Goal: Check status: Check status

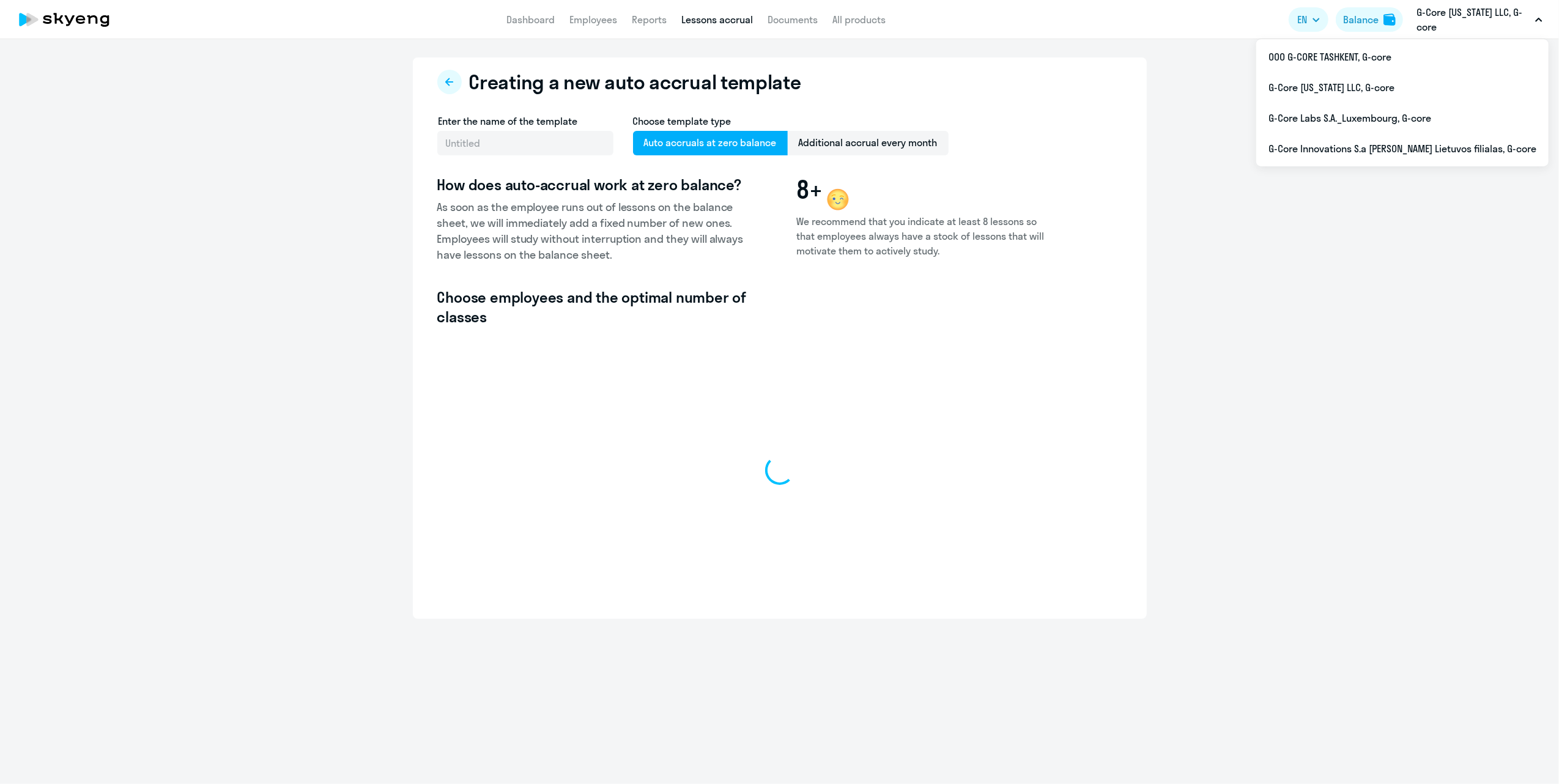
click at [1446, 26] on p "G-Core [US_STATE] LLC, G-core" at bounding box center [1473, 20] width 114 height 30
select select "10"
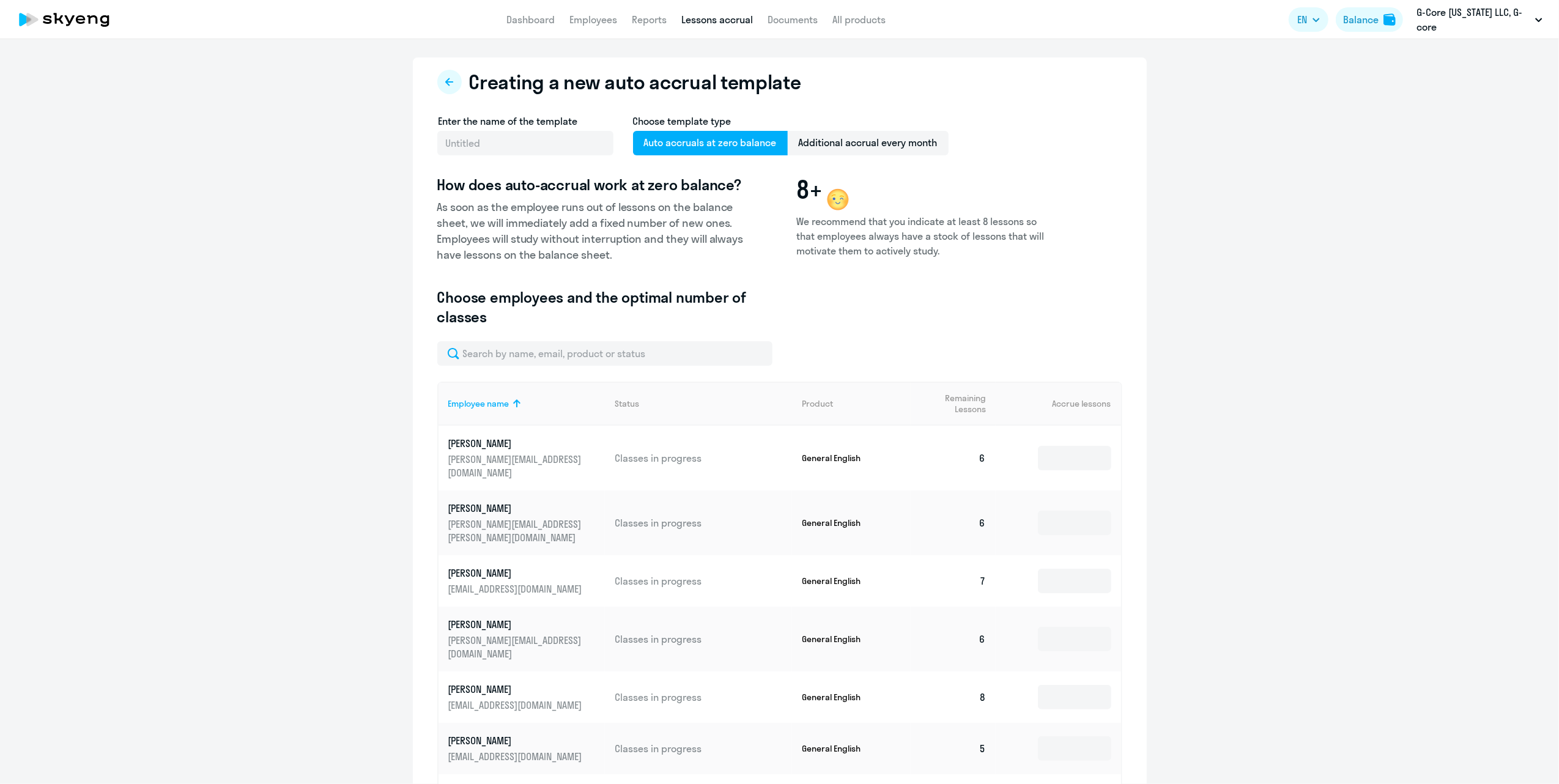
click at [1444, 16] on p "G-Core [US_STATE] LLC, G-core" at bounding box center [1473, 20] width 114 height 30
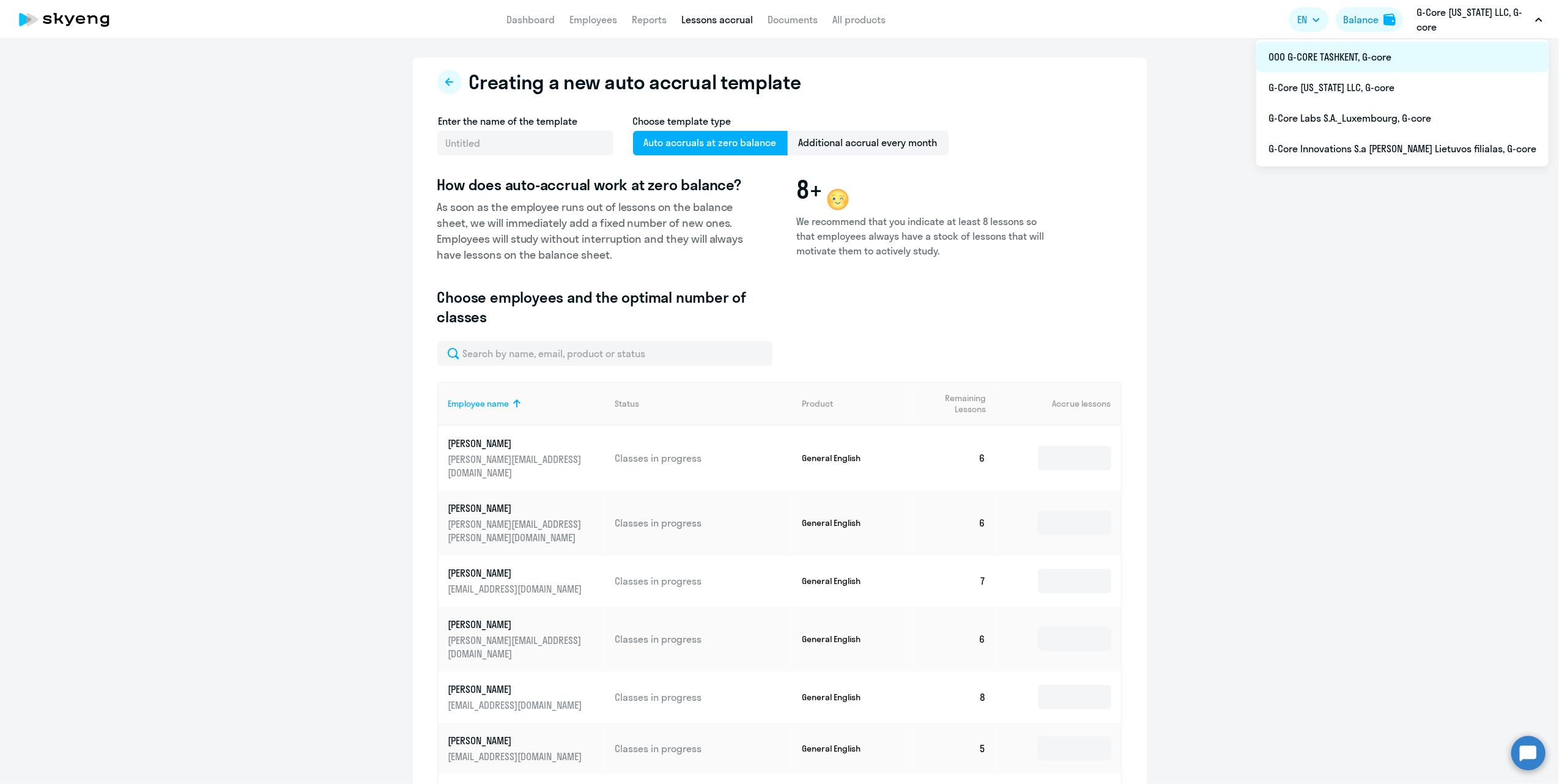
click at [1412, 56] on li "ООО G-CORE TASHKENT, G-core" at bounding box center [1402, 56] width 292 height 30
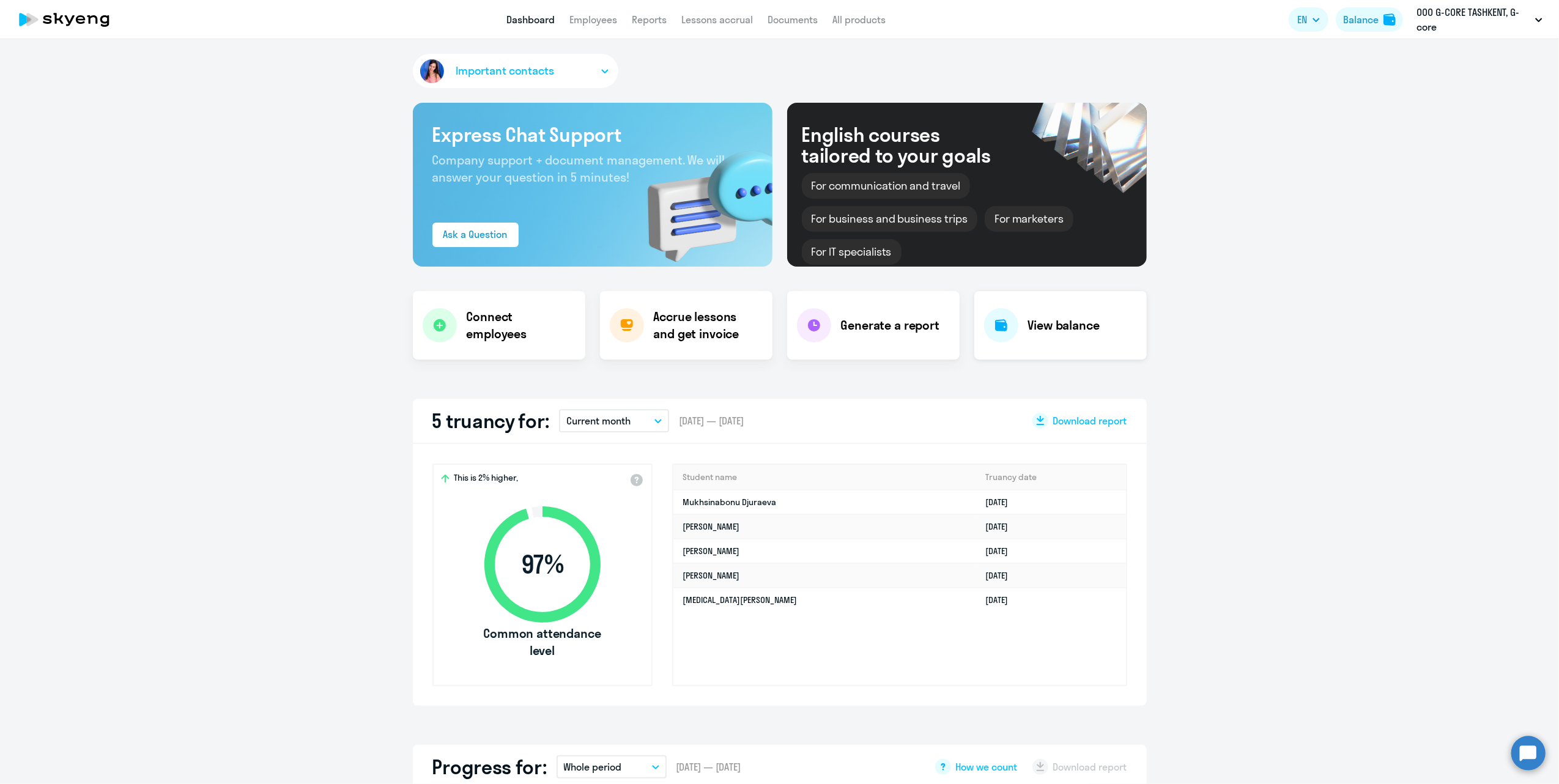
click at [1048, 321] on h4 "View balance" at bounding box center [1063, 325] width 72 height 17
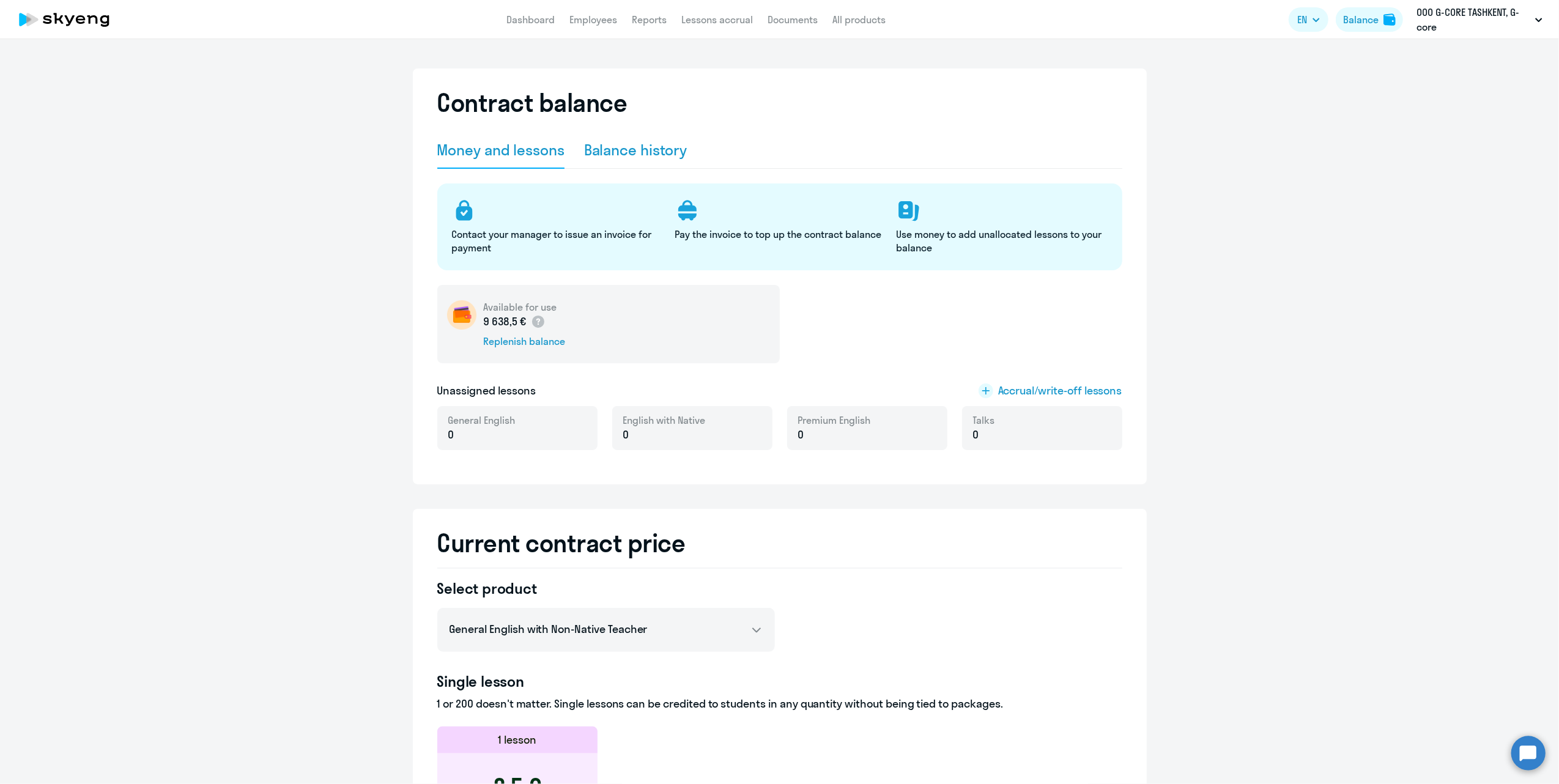
click at [628, 156] on div "Balance history" at bounding box center [635, 150] width 103 height 20
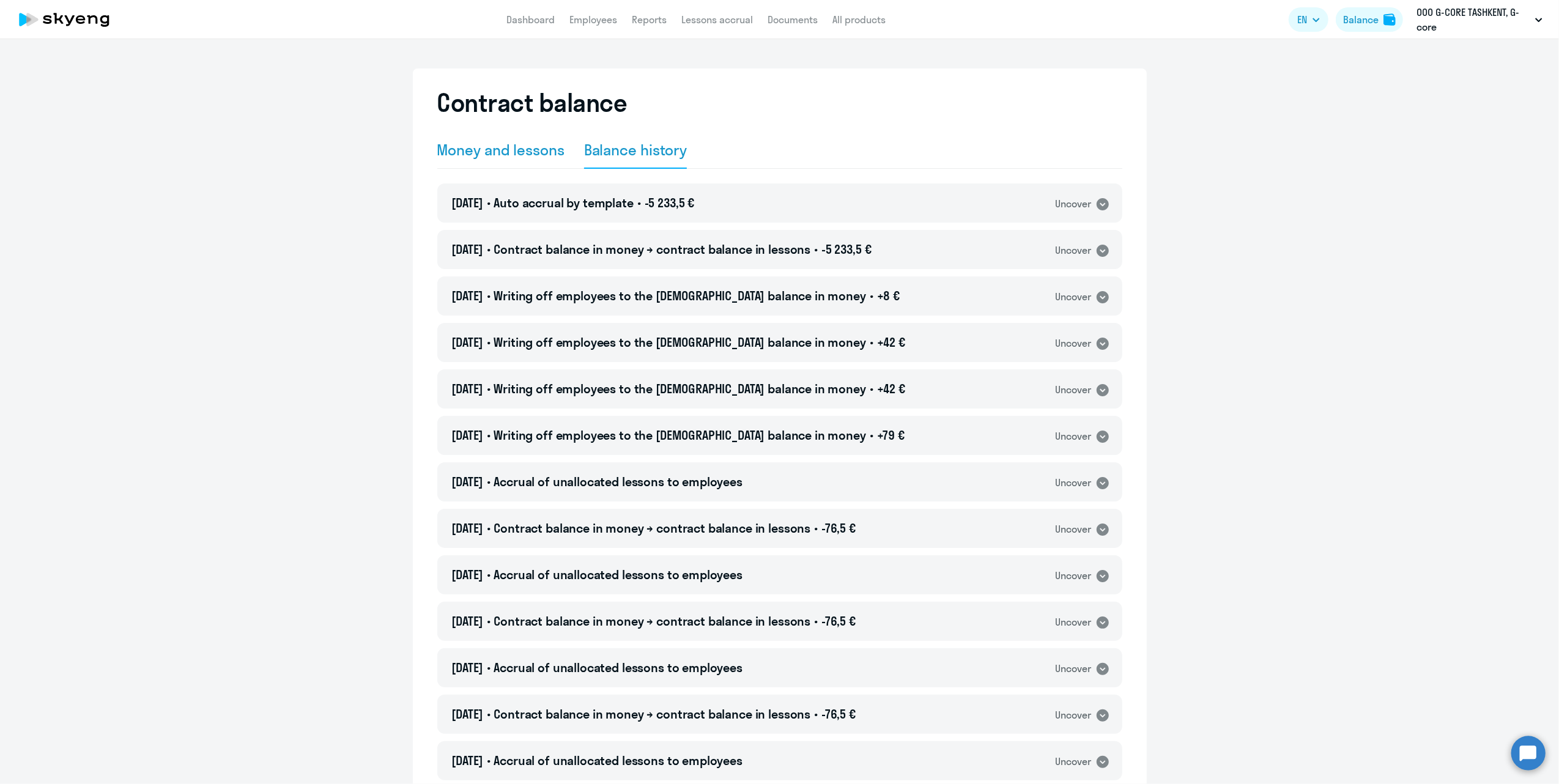
click at [515, 152] on div "Money and lessons" at bounding box center [501, 150] width 127 height 20
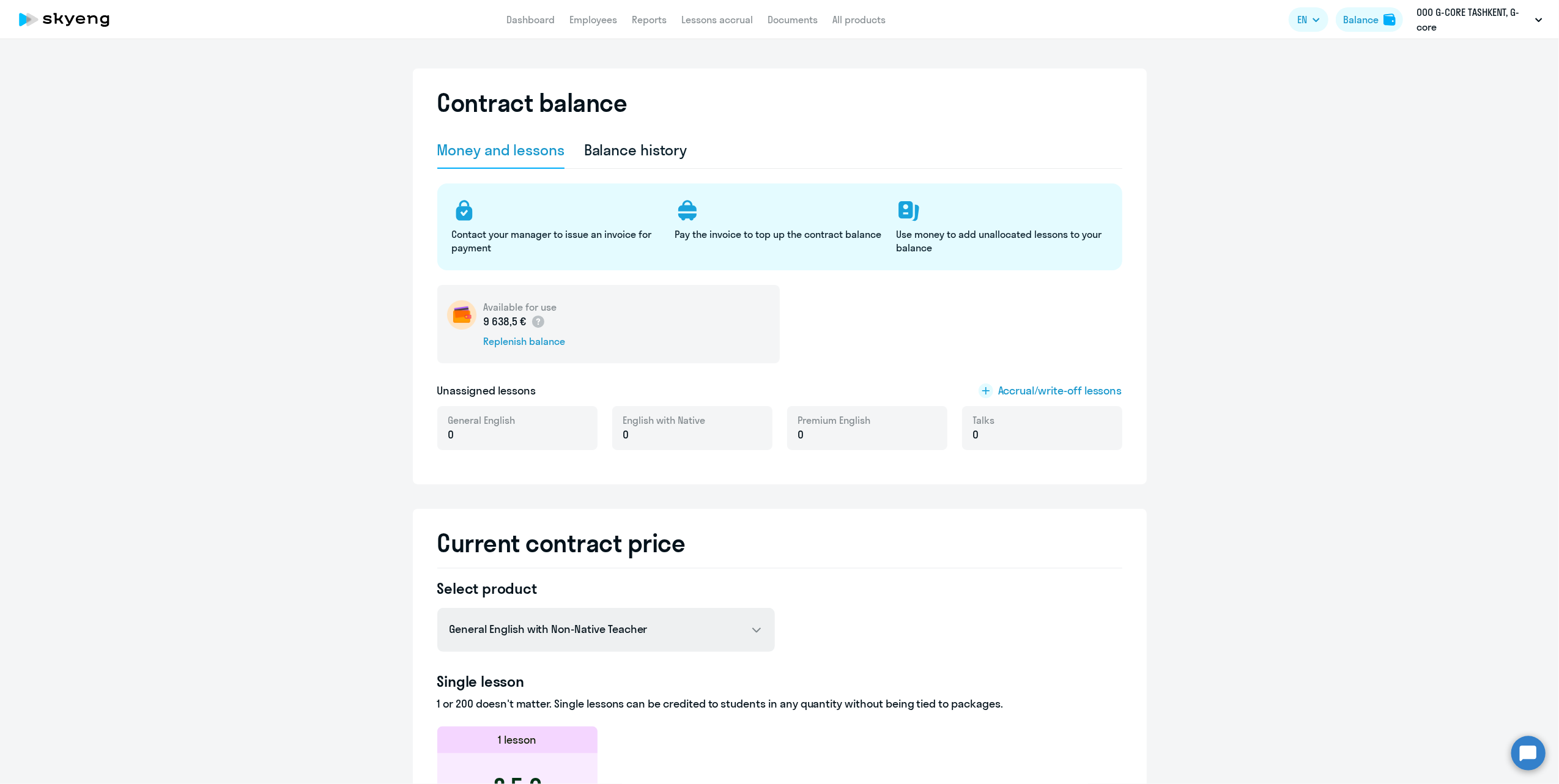
drag, startPoint x: 609, startPoint y: 652, endPoint x: 614, endPoint y: 647, distance: 7.1
click at [620, 634] on select "General English with Non-Native Teacher Premium English with Non-Native teacher" at bounding box center [606, 629] width 338 height 44
select select "english_adult_not_native_speaker_premium"
click at [437, 608] on select "General English with Non-Native Teacher Premium English with Non-Native teacher" at bounding box center [606, 629] width 338 height 44
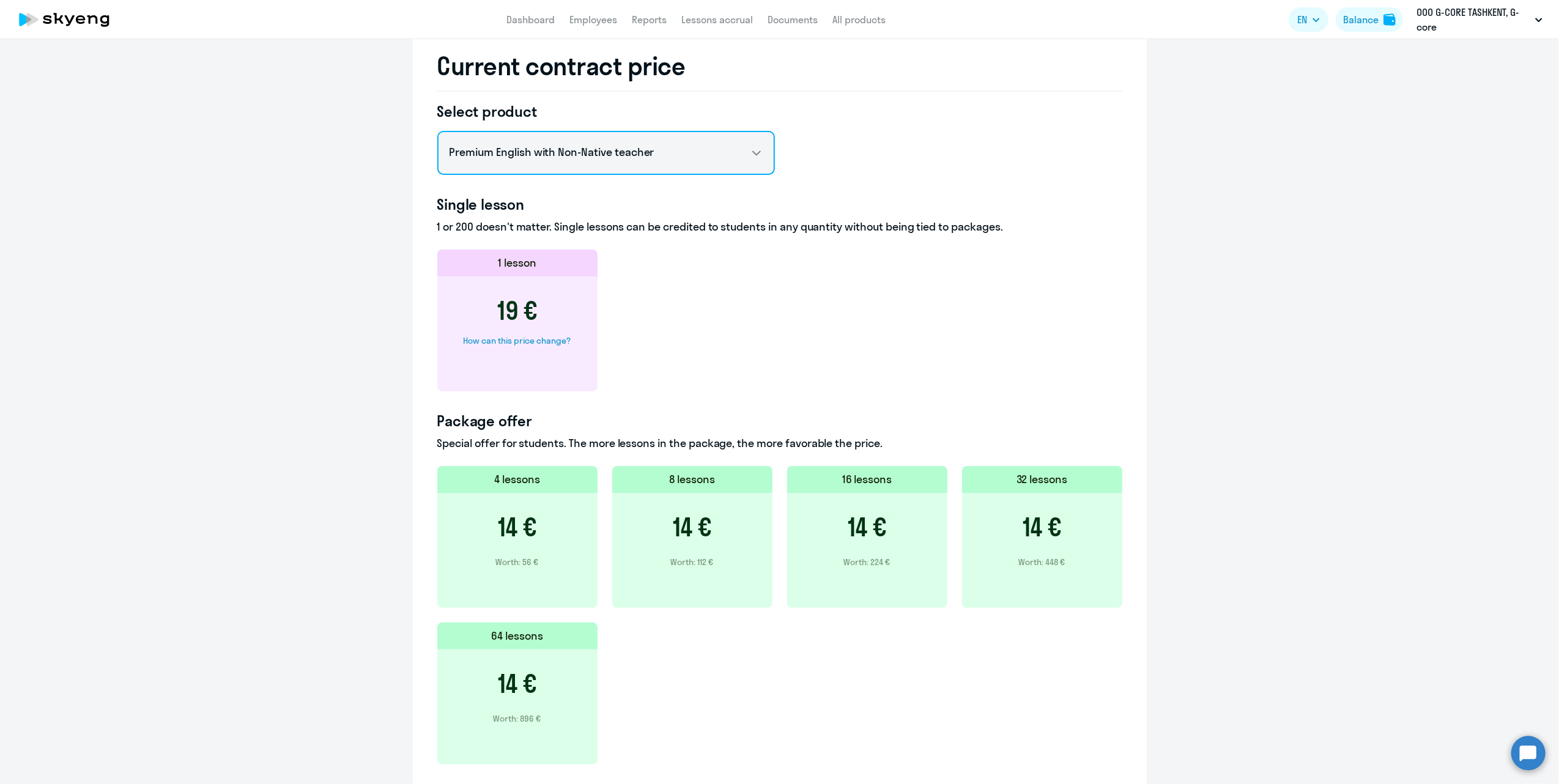
scroll to position [489, 0]
